Goal: Transaction & Acquisition: Purchase product/service

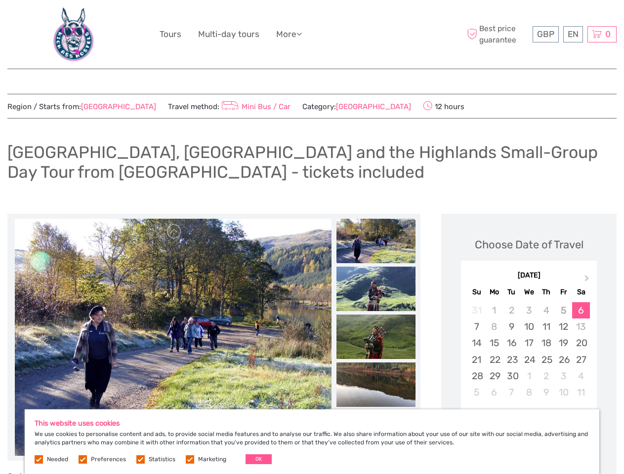
click at [312, 35] on ul "Tours Multi-day tours More Travel Articles Back to Hotel Travel Articles Back t…" at bounding box center [237, 34] width 157 height 14
click at [290, 34] on link "More" at bounding box center [289, 34] width 26 height 14
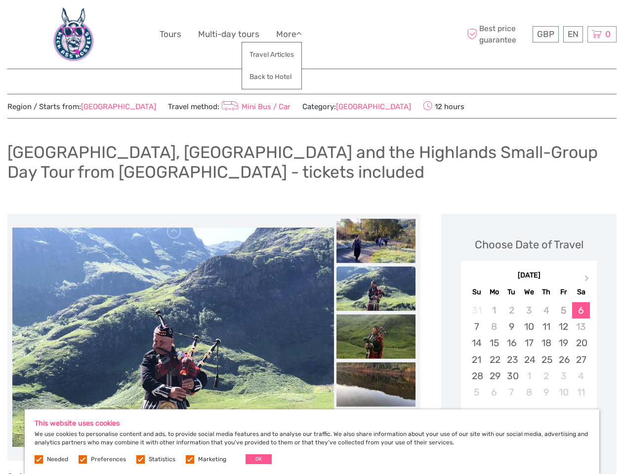
click at [302, 34] on icon at bounding box center [298, 34] width 5 height 8
click at [545, 34] on span "GBP" at bounding box center [545, 34] width 17 height 10
click at [572, 34] on div "EN English Español Deutsch" at bounding box center [573, 34] width 20 height 16
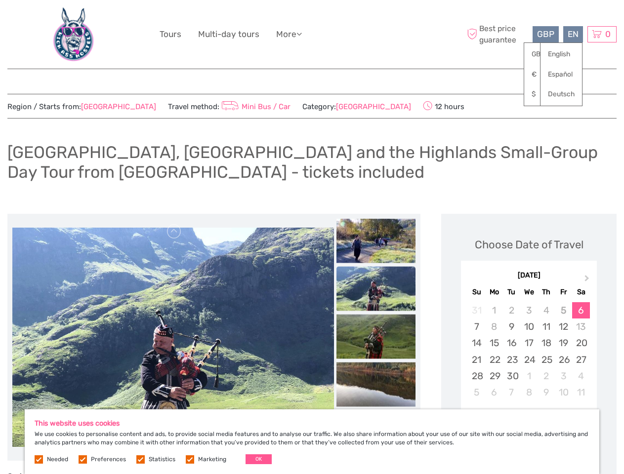
click at [601, 34] on div "0 Items Total £0.00 Checkout The shopping cart is empty." at bounding box center [601, 34] width 29 height 16
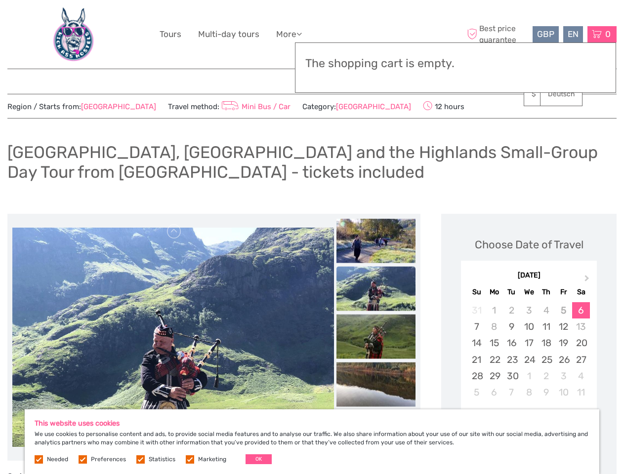
click at [173, 337] on img at bounding box center [172, 337] width 321 height 219
click at [174, 232] on link at bounding box center [174, 232] width 16 height 16
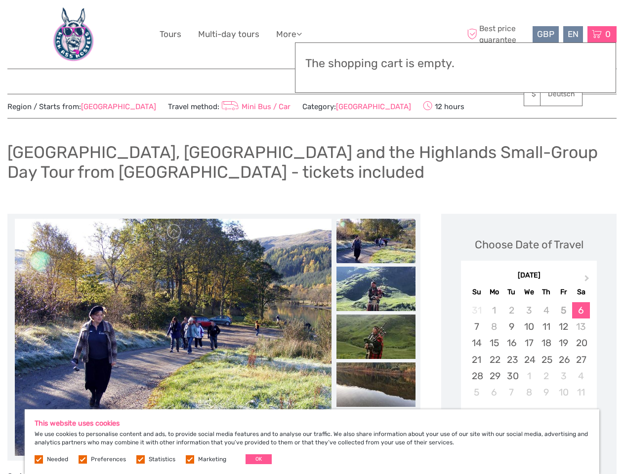
click at [376, 241] on img at bounding box center [375, 241] width 79 height 44
click at [376, 289] on img at bounding box center [375, 289] width 79 height 44
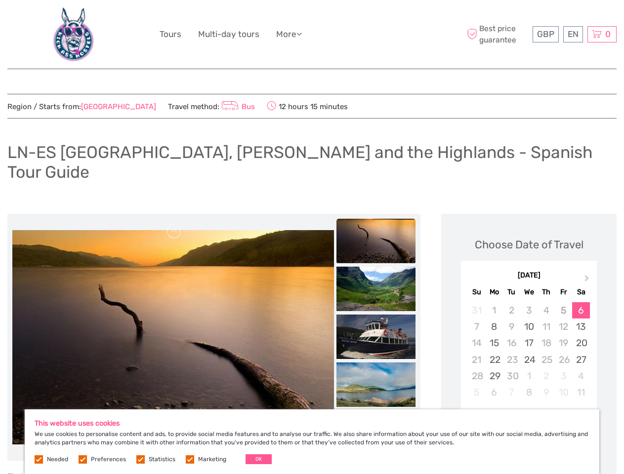
click at [312, 35] on ul "Tours Multi-day tours More Travel Articles Back to Hotel Travel Articles Back t…" at bounding box center [237, 34] width 157 height 14
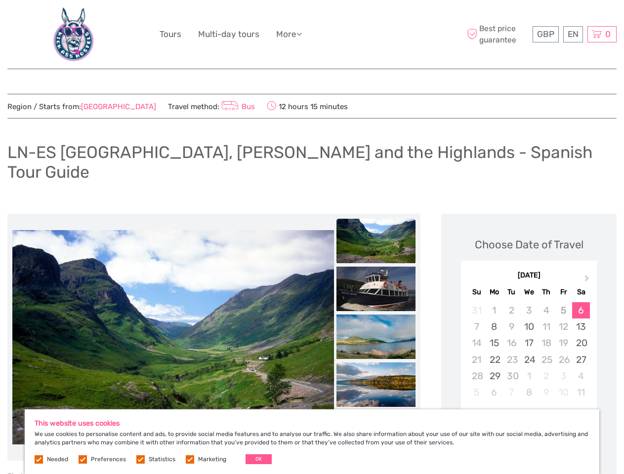
click at [290, 34] on link "More" at bounding box center [289, 34] width 26 height 14
click at [302, 34] on icon at bounding box center [298, 34] width 5 height 8
click at [545, 34] on span "GBP" at bounding box center [545, 34] width 17 height 10
click at [572, 34] on div "EN English Español Deutsch" at bounding box center [573, 34] width 20 height 16
click at [601, 34] on div "0 Items Total £0.00 Checkout The shopping cart is empty." at bounding box center [601, 34] width 29 height 16
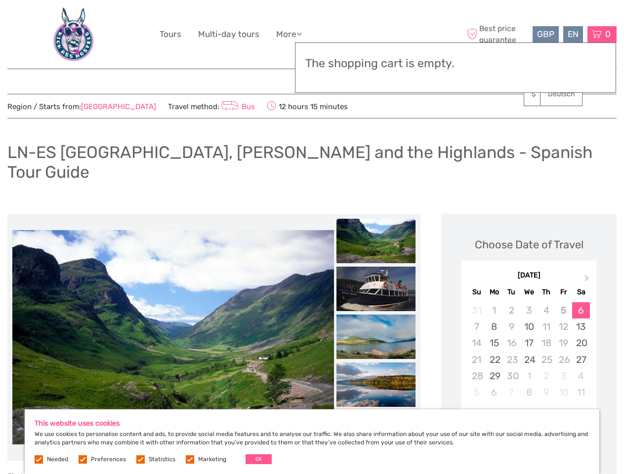
click at [173, 317] on img at bounding box center [172, 337] width 321 height 214
click at [174, 224] on link at bounding box center [174, 232] width 16 height 16
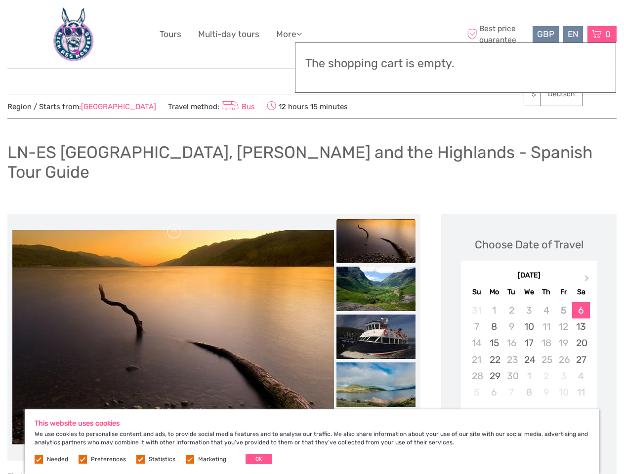
click at [376, 267] on img at bounding box center [375, 289] width 79 height 44
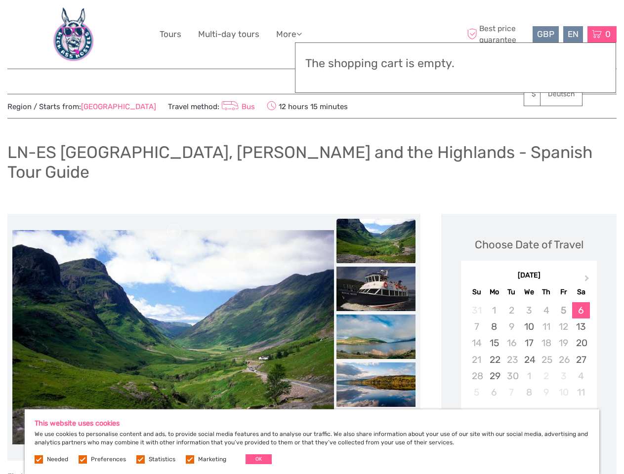
click at [376, 269] on img at bounding box center [375, 289] width 79 height 44
